Goal: Navigation & Orientation: Find specific page/section

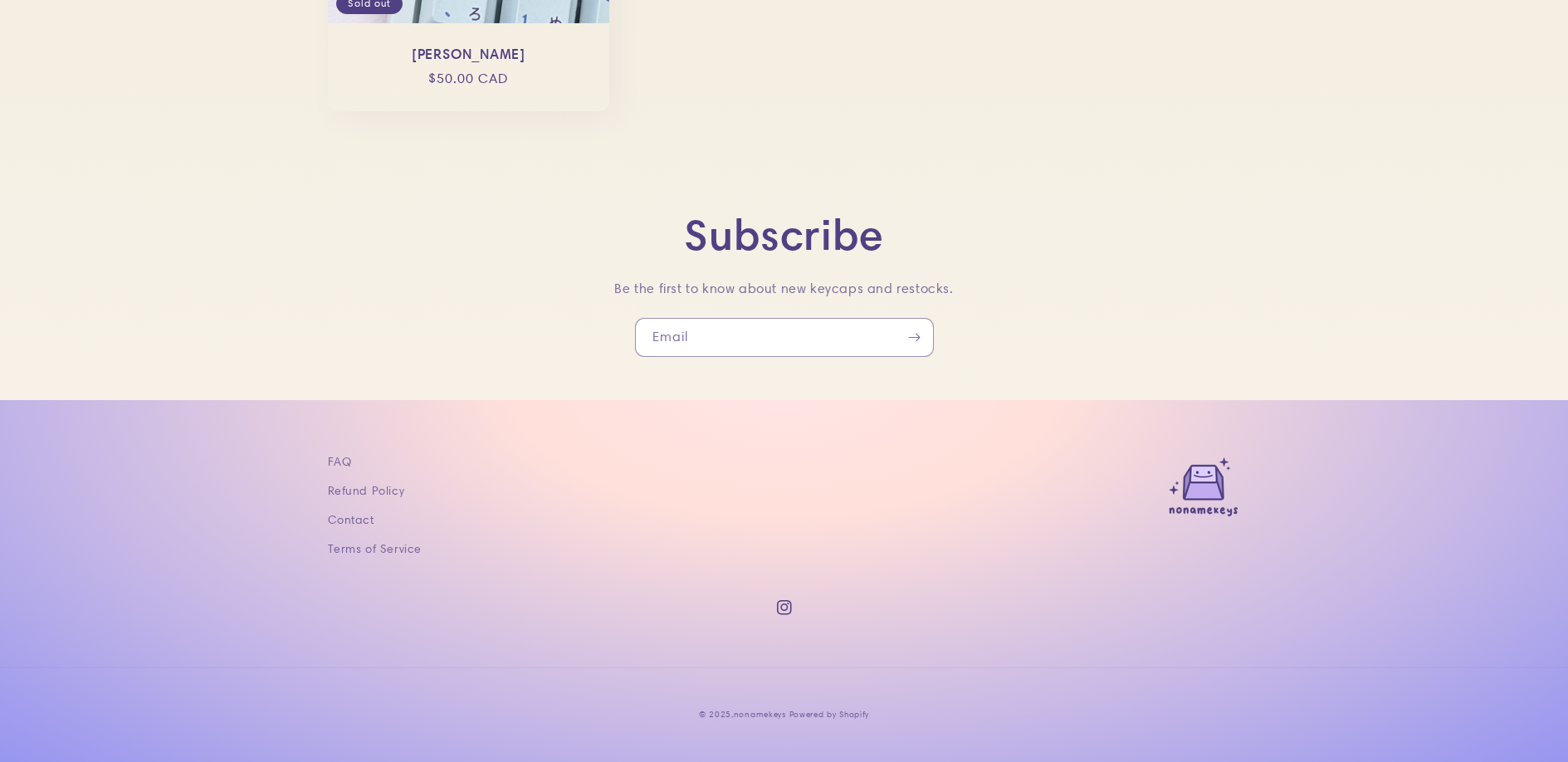
scroll to position [3099, 0]
click at [328, 452] on link "FAQ" at bounding box center [340, 464] width 24 height 25
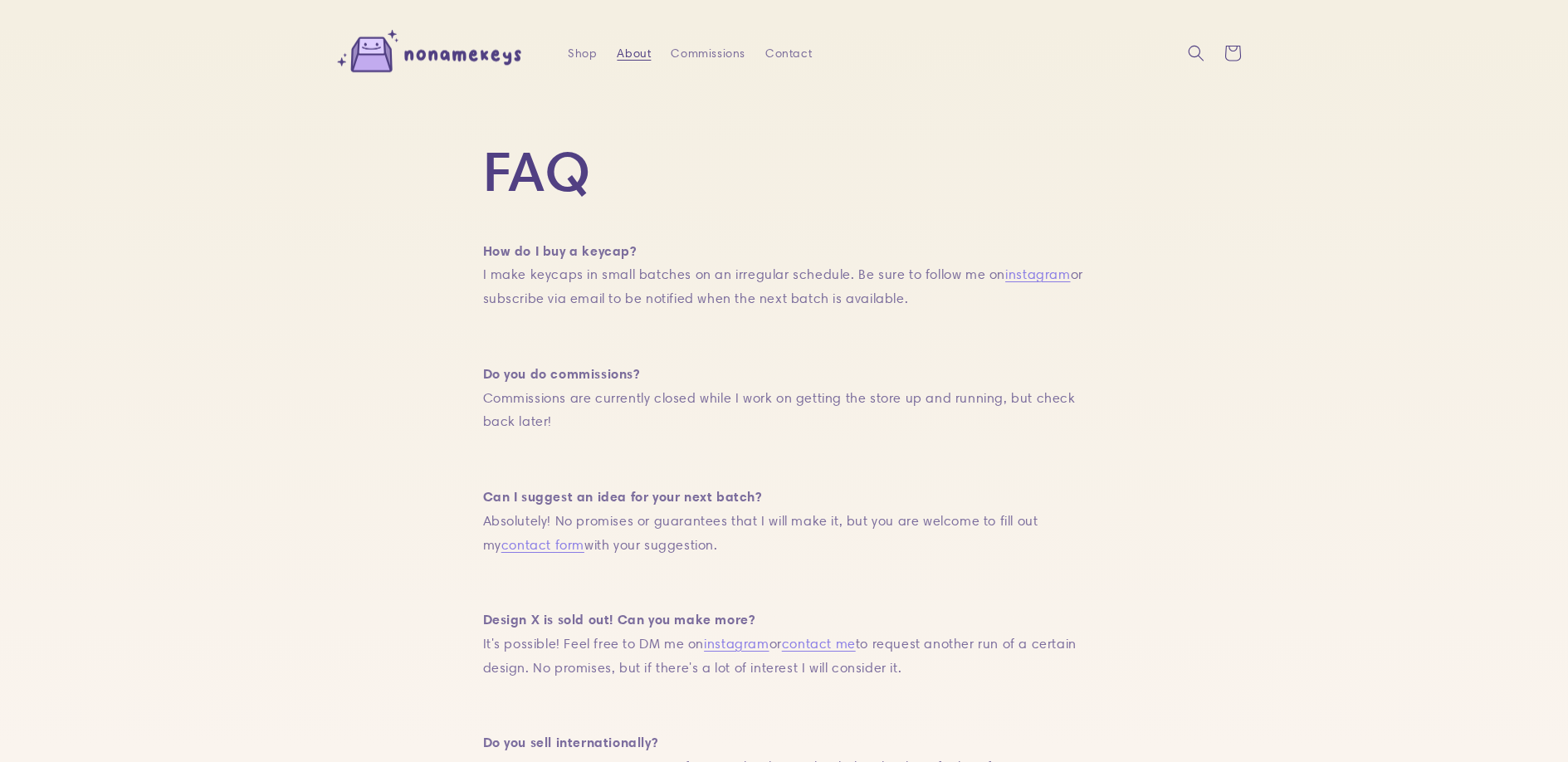
click at [617, 59] on span "About" at bounding box center [633, 52] width 34 height 15
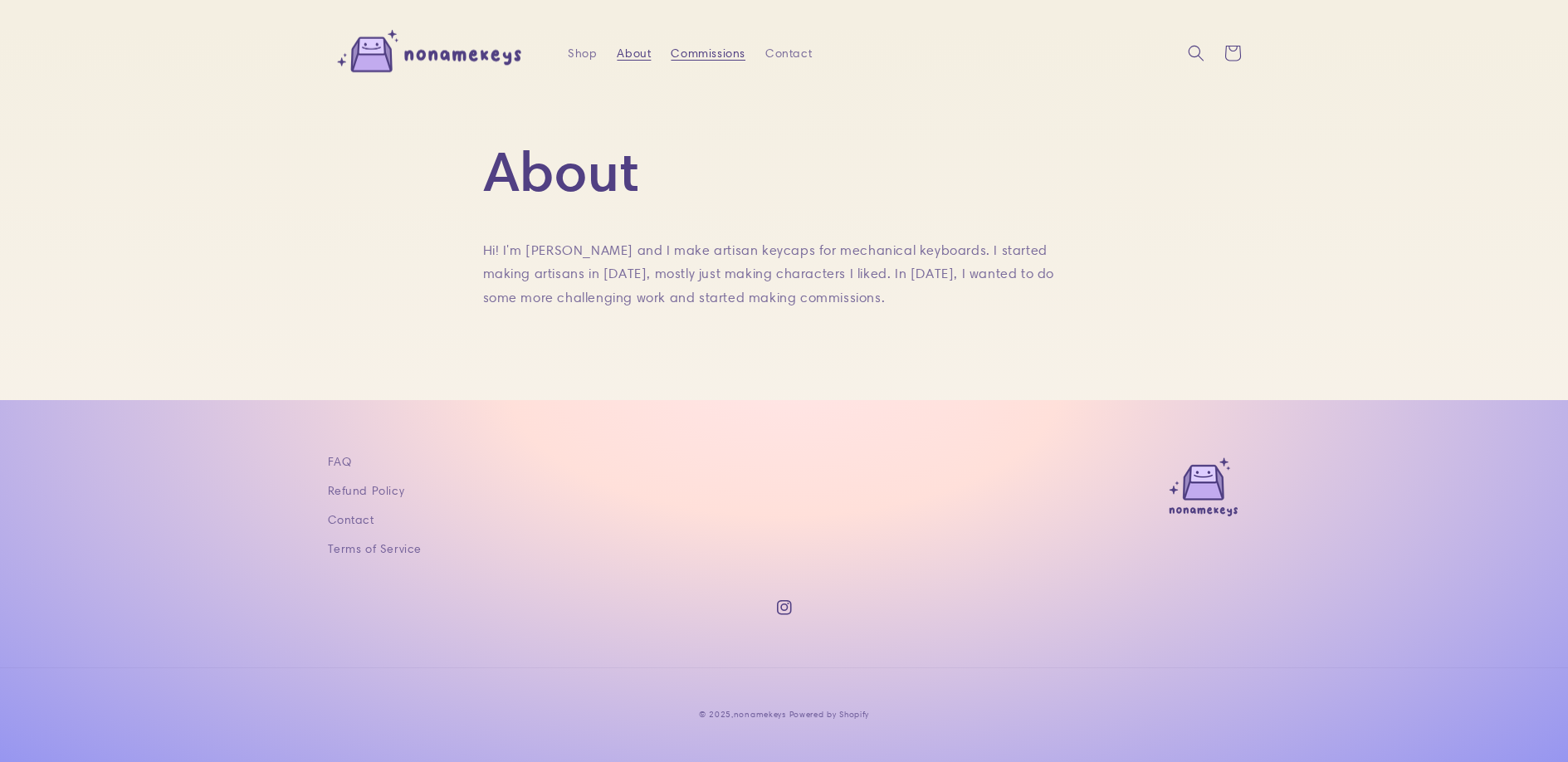
click at [672, 60] on span "Commissions" at bounding box center [708, 52] width 75 height 15
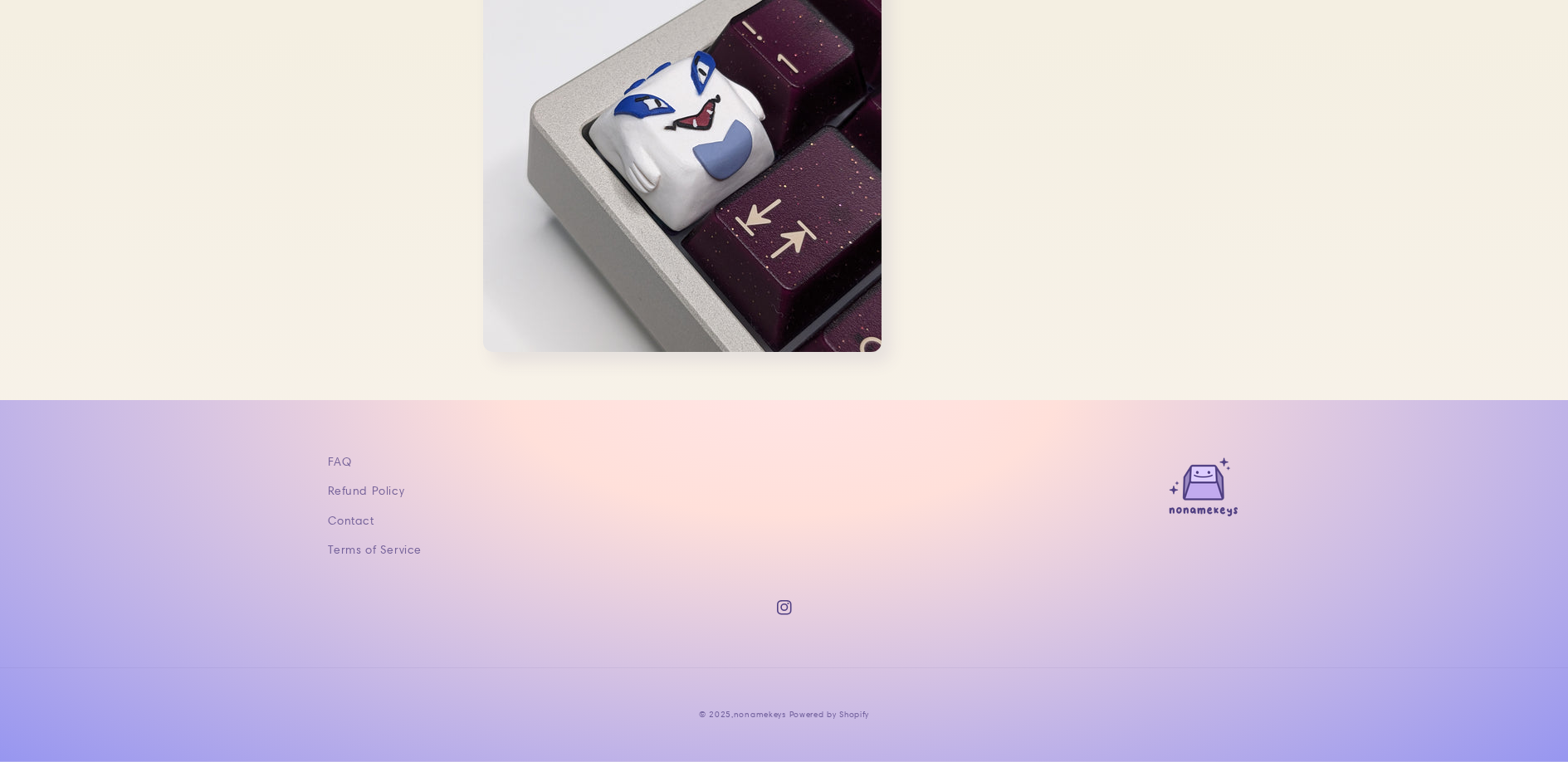
scroll to position [2198, 0]
click at [785, 600] on icon at bounding box center [784, 608] width 16 height 16
